Goal: Task Accomplishment & Management: Complete application form

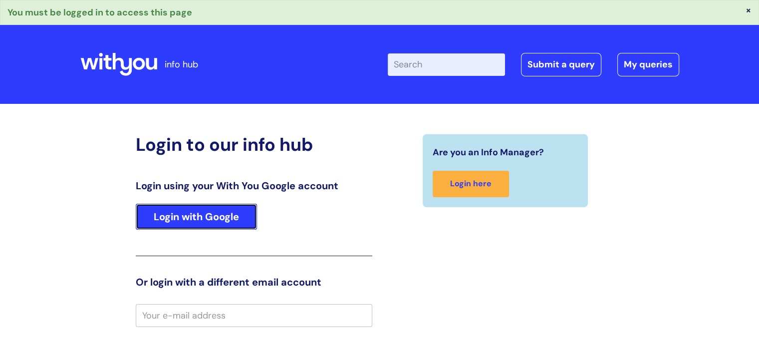
click at [228, 223] on link "Login with Google" at bounding box center [196, 217] width 121 height 26
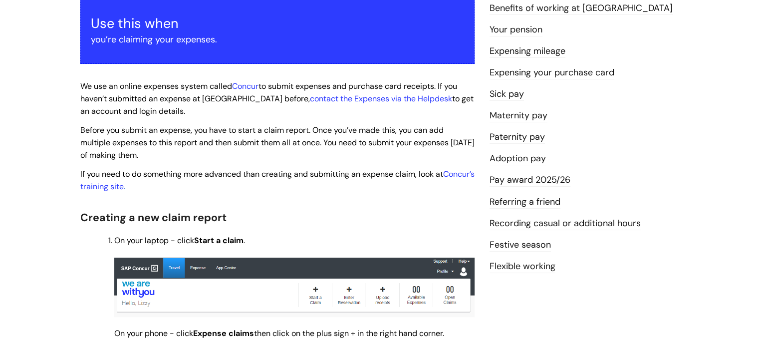
scroll to position [194, 0]
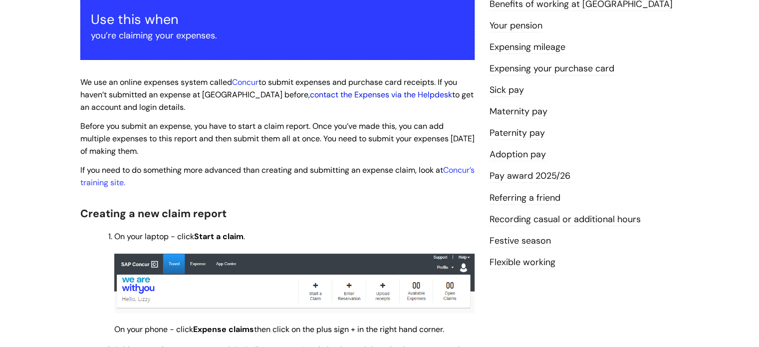
click at [341, 90] on link "contact the Expenses via the Helpdesk" at bounding box center [381, 94] width 142 height 10
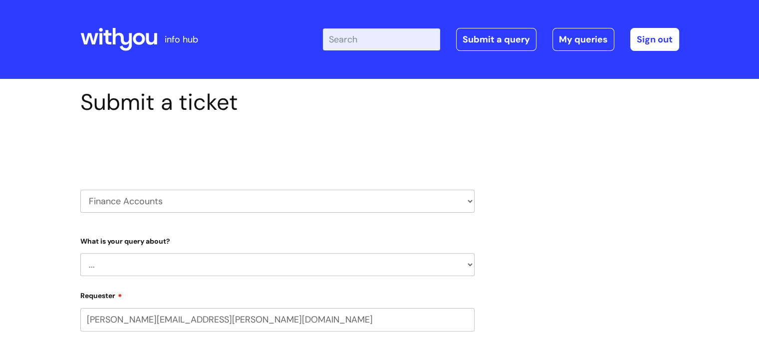
select select "80004286533"
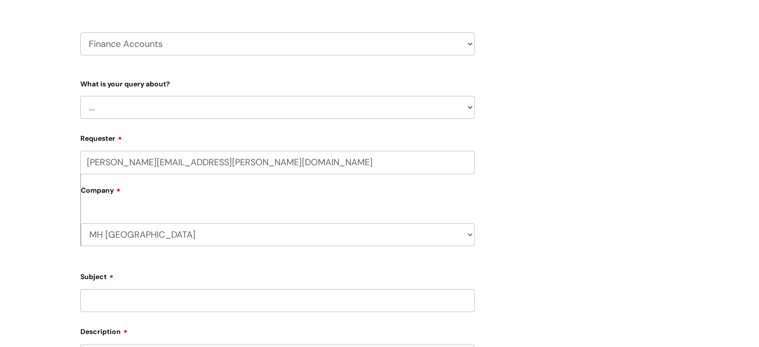
scroll to position [158, 0]
click at [267, 107] on select "... Finance Systems Finance Requests (inc. Expenses) Invoices Research" at bounding box center [277, 106] width 394 height 23
select select "Invoices"
click at [80, 95] on select "... Finance Systems Finance Requests (inc. Expenses) Invoices Research" at bounding box center [277, 106] width 394 height 23
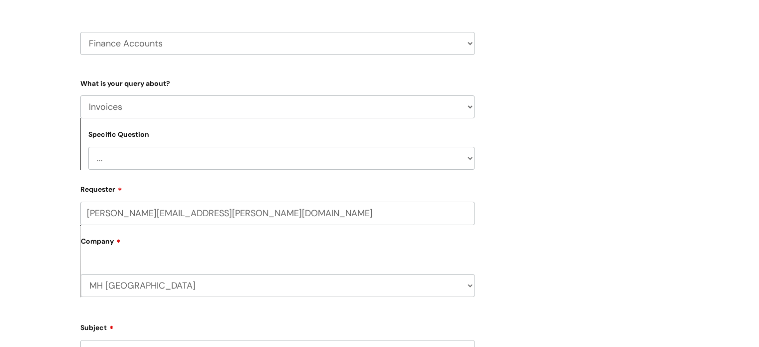
scroll to position [222, 0]
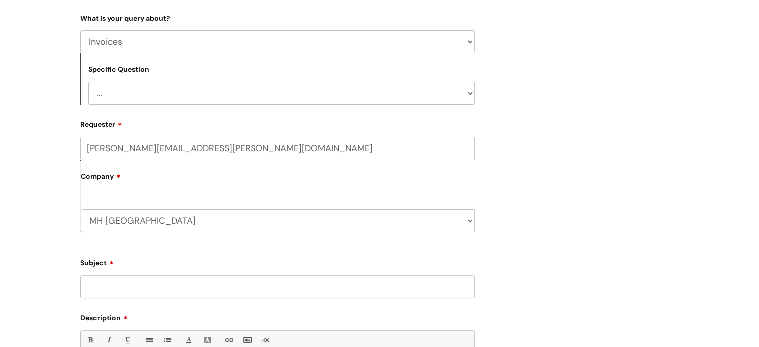
click at [223, 101] on select "... Customer Invoice Supplier Invoices" at bounding box center [281, 93] width 386 height 23
select select "Customer Invoice"
click at [88, 82] on select "... Customer Invoice Supplier Invoices" at bounding box center [281, 93] width 386 height 23
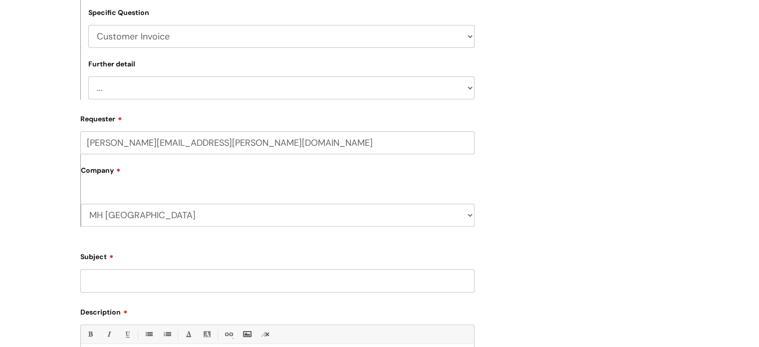
scroll to position [279, 0]
click at [221, 83] on select "... Payment Dates Remittance advice requests Urgent payment processing Invoices…" at bounding box center [281, 87] width 386 height 23
click at [528, 145] on div "Submit a ticket Select issue type HR / People IT and Support Clinical Drug Aler…" at bounding box center [380, 160] width 614 height 703
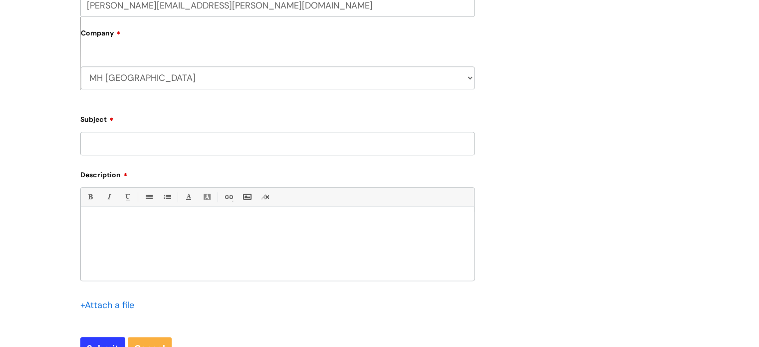
drag, startPoint x: 276, startPoint y: 155, endPoint x: 251, endPoint y: 145, distance: 26.4
click at [251, 145] on form "Type Of Request ... Accounts (Finance) Alerts! (For clinical team) Data Protect…" at bounding box center [277, 88] width 394 height 544
click at [251, 145] on input "Subject" at bounding box center [277, 143] width 394 height 23
type input "C"
type input "Opening an account to claim expenses"
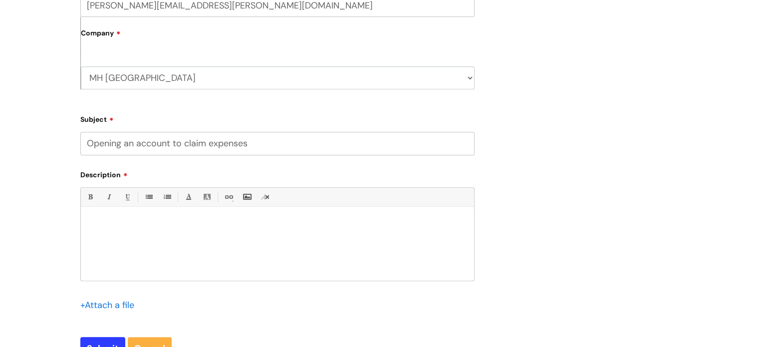
click at [161, 241] on div at bounding box center [277, 246] width 393 height 69
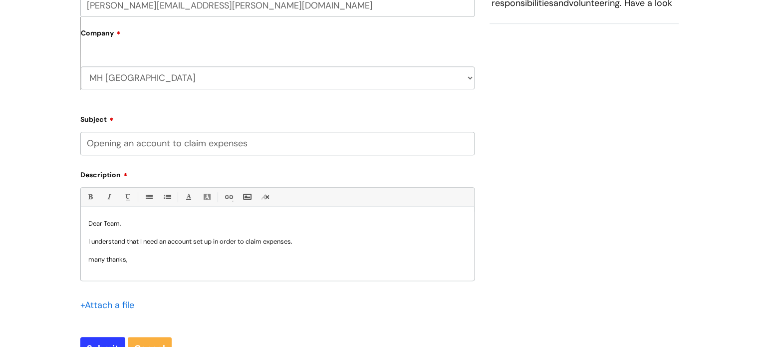
scroll to position [1, 0]
click at [94, 275] on p "matthew" at bounding box center [277, 276] width 378 height 9
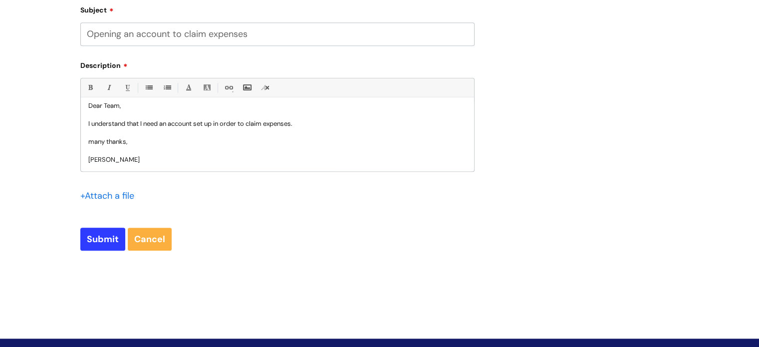
scroll to position [526, 0]
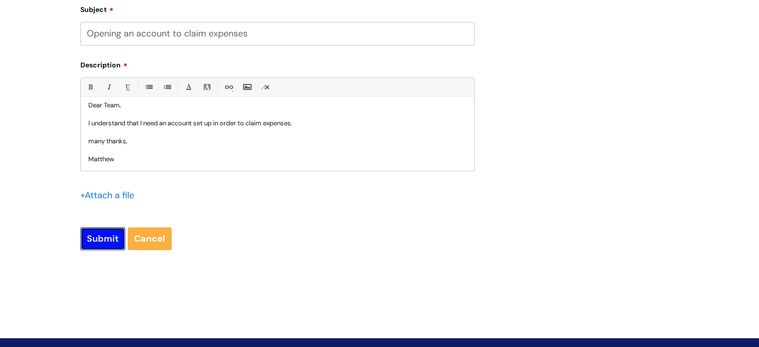
click at [98, 239] on input "Submit" at bounding box center [102, 238] width 45 height 23
type input "Please Wait..."
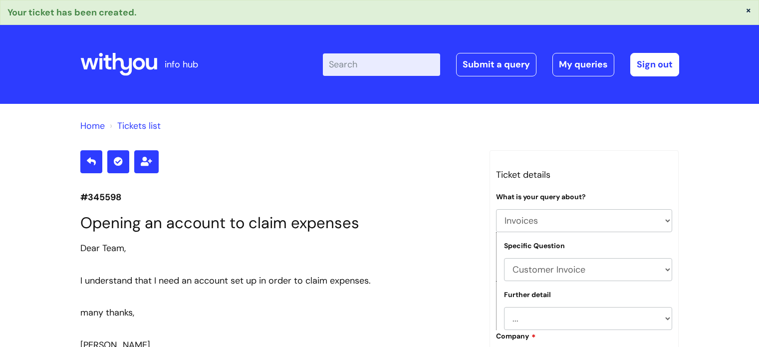
select select "Invoices"
select select "Customer Invoice"
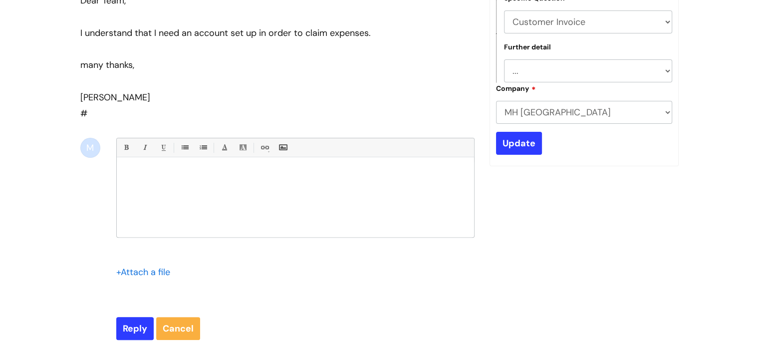
scroll to position [85, 0]
